Goal: Information Seeking & Learning: Learn about a topic

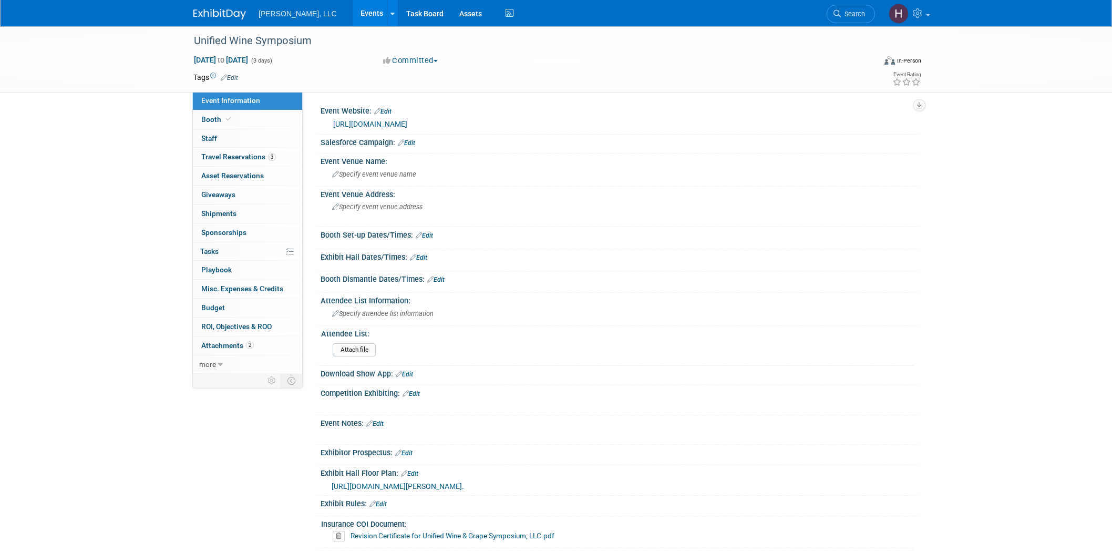
select select "Industrial"
click at [353, 12] on link "Events" at bounding box center [372, 13] width 38 height 26
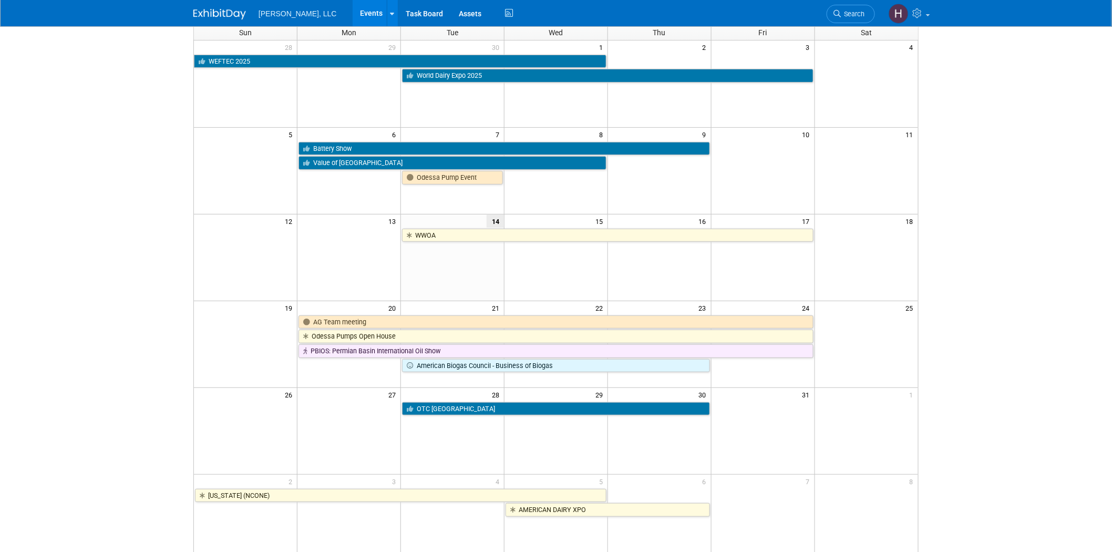
scroll to position [58, 0]
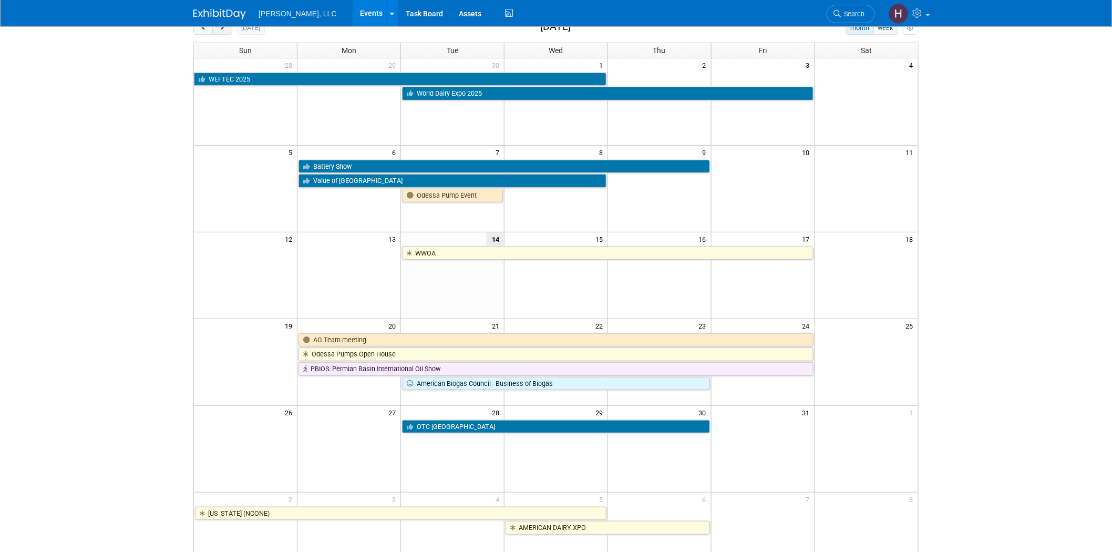
click at [221, 32] on button "next" at bounding box center [221, 28] width 19 height 14
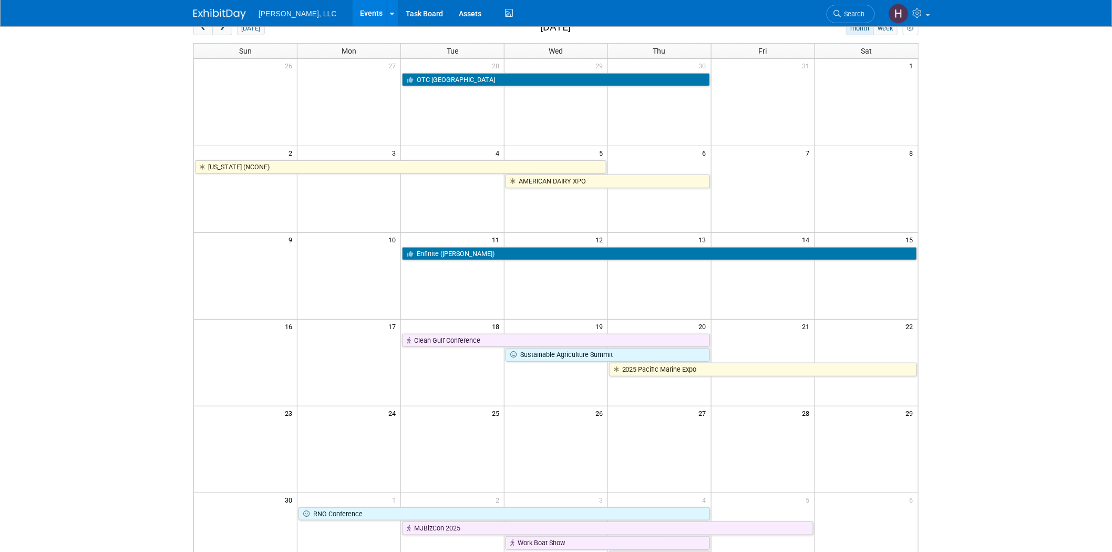
scroll to position [0, 0]
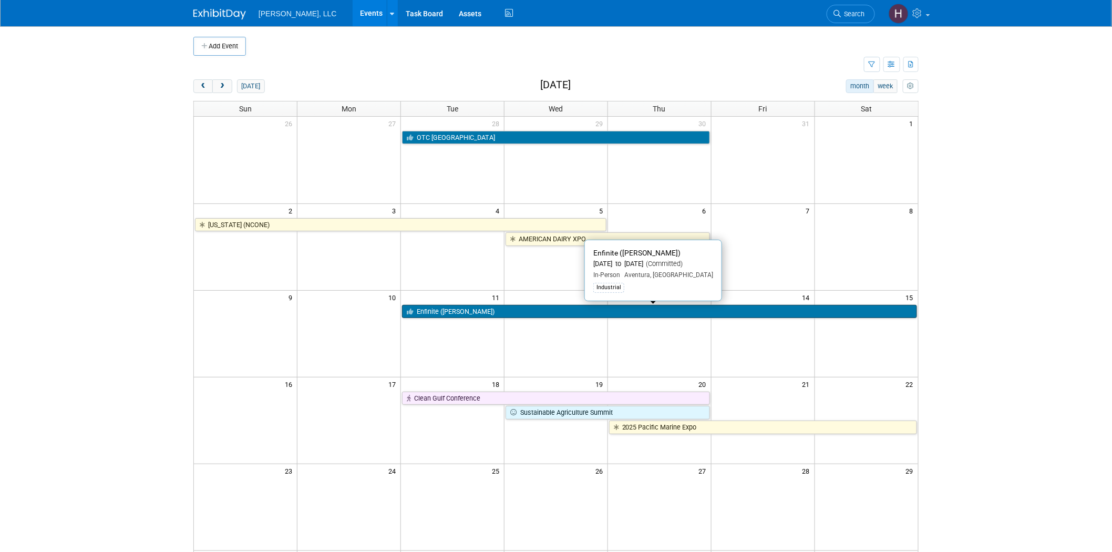
click at [455, 307] on link "Enfinite (NORA)" at bounding box center [659, 312] width 515 height 14
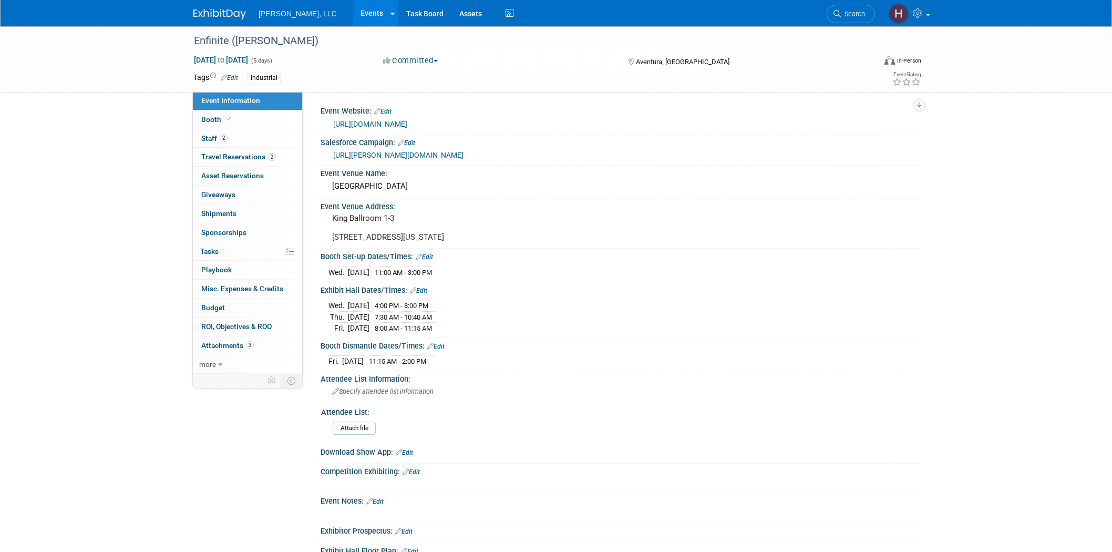
select select "Industrial"
click at [384, 125] on link "http://www.enfinite.org" at bounding box center [370, 124] width 74 height 8
